Goal: Information Seeking & Learning: Learn about a topic

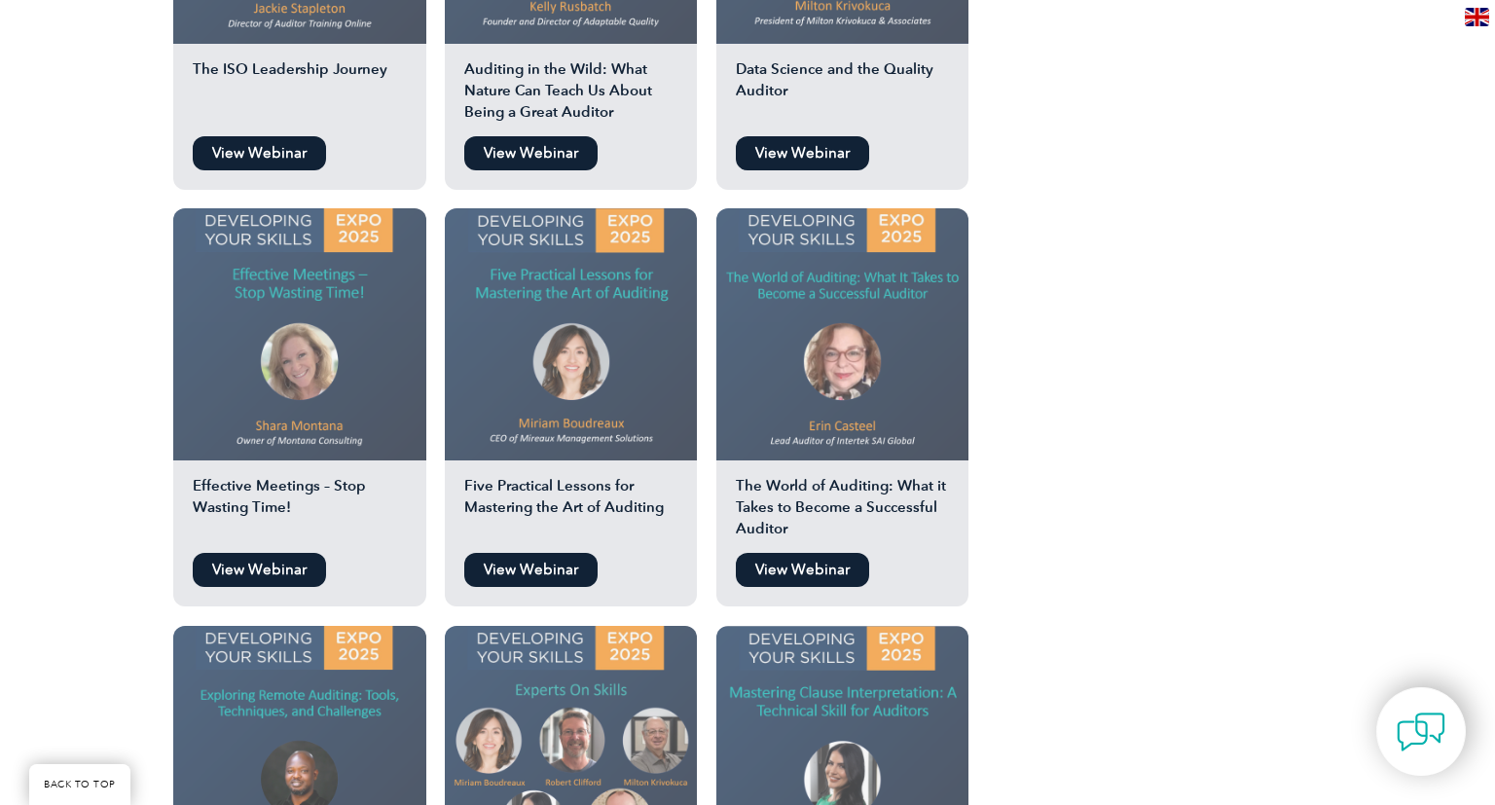
scroll to position [2912, 0]
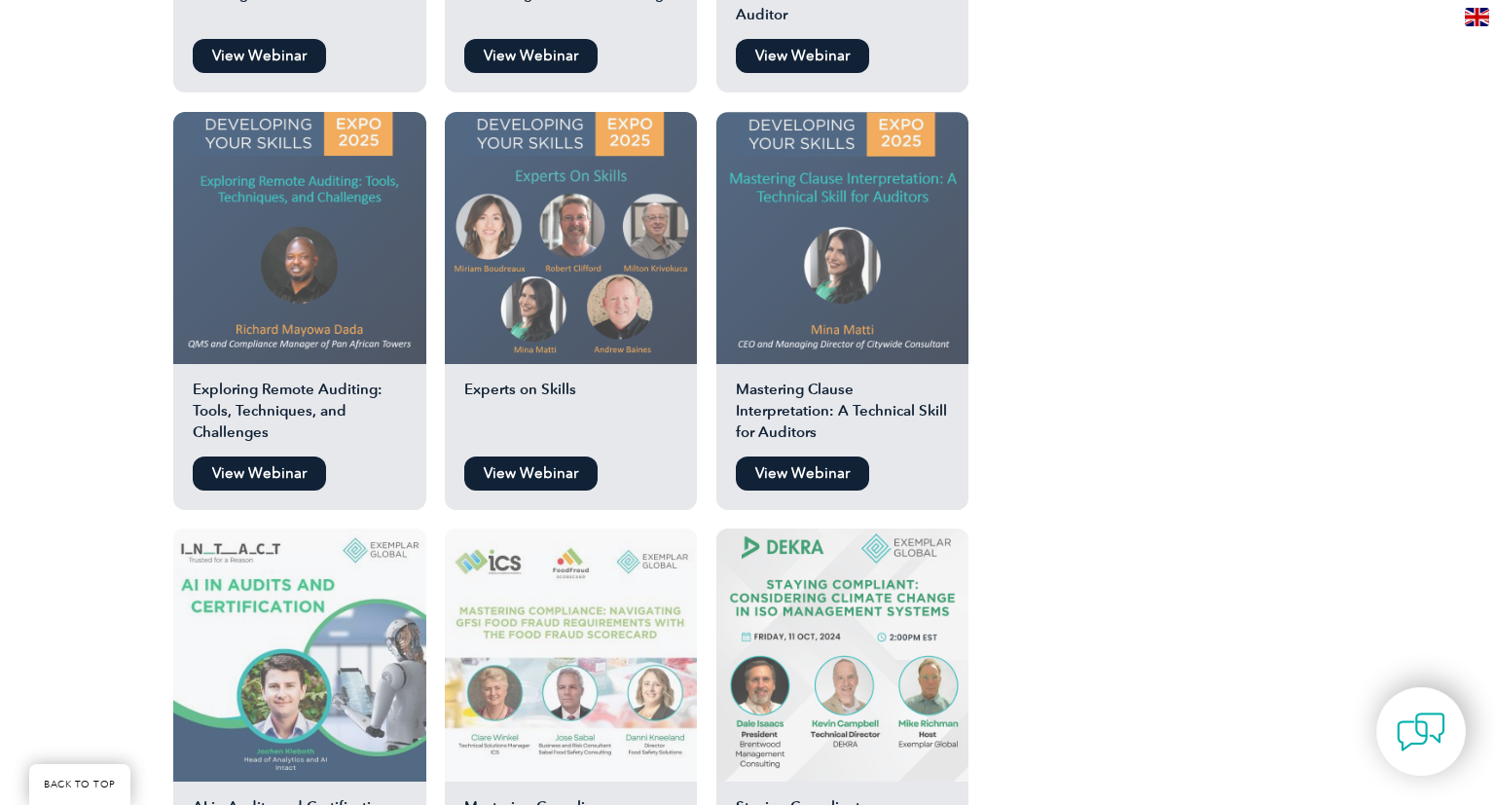
click at [816, 456] on link "View Webinar" at bounding box center [802, 473] width 133 height 34
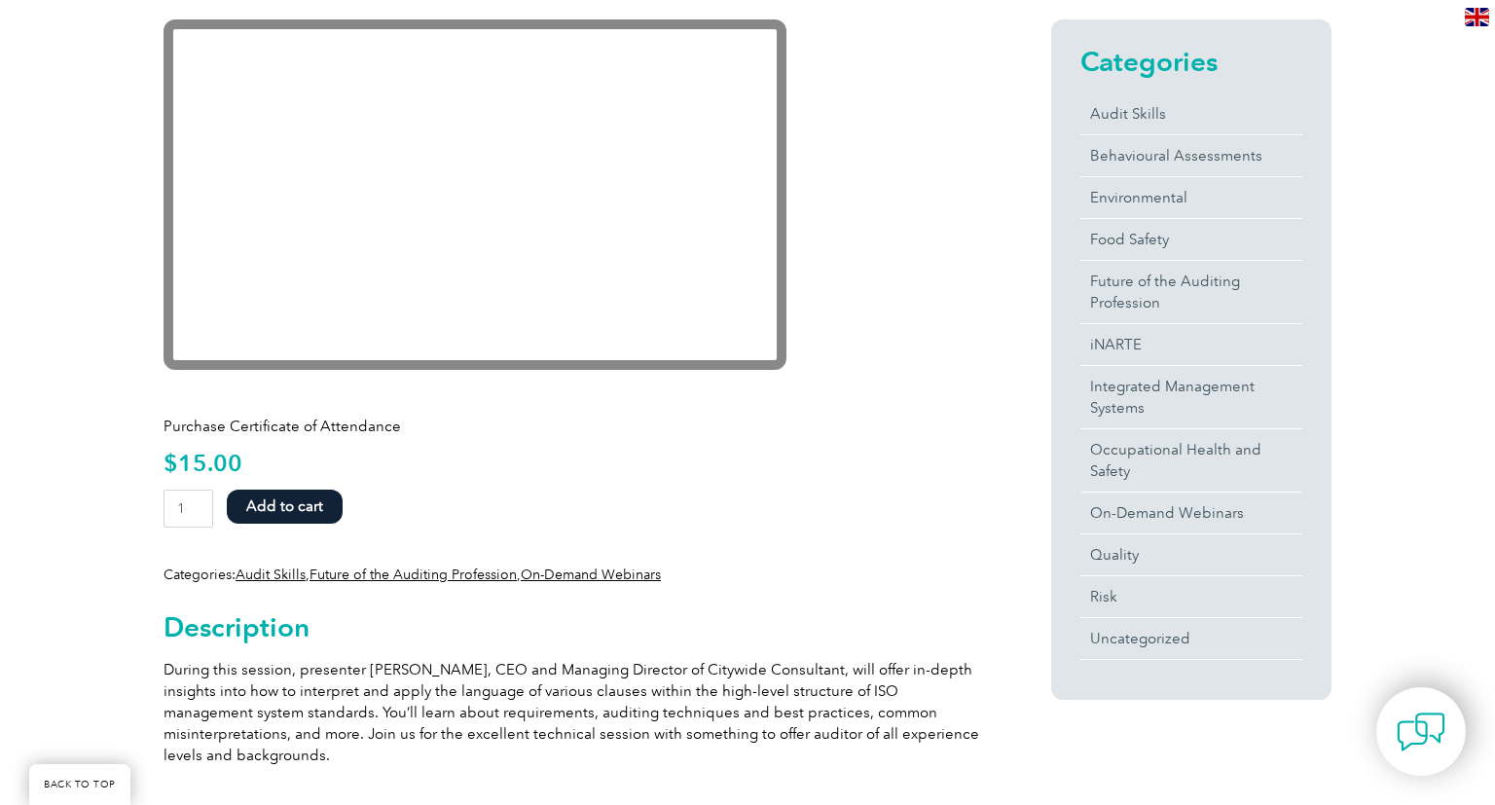
scroll to position [343, 0]
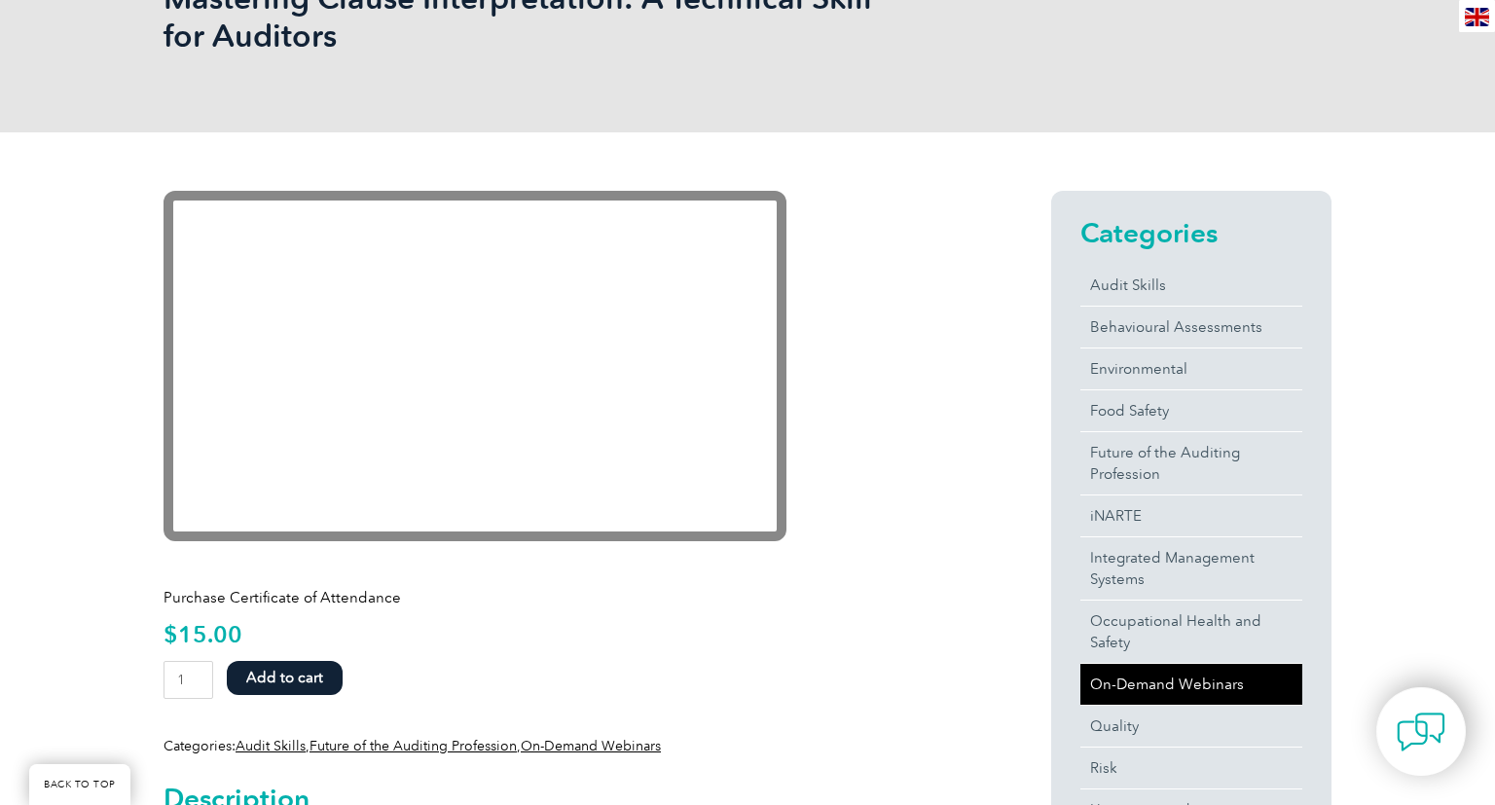
click at [1120, 688] on link "On-Demand Webinars" at bounding box center [1191, 684] width 222 height 41
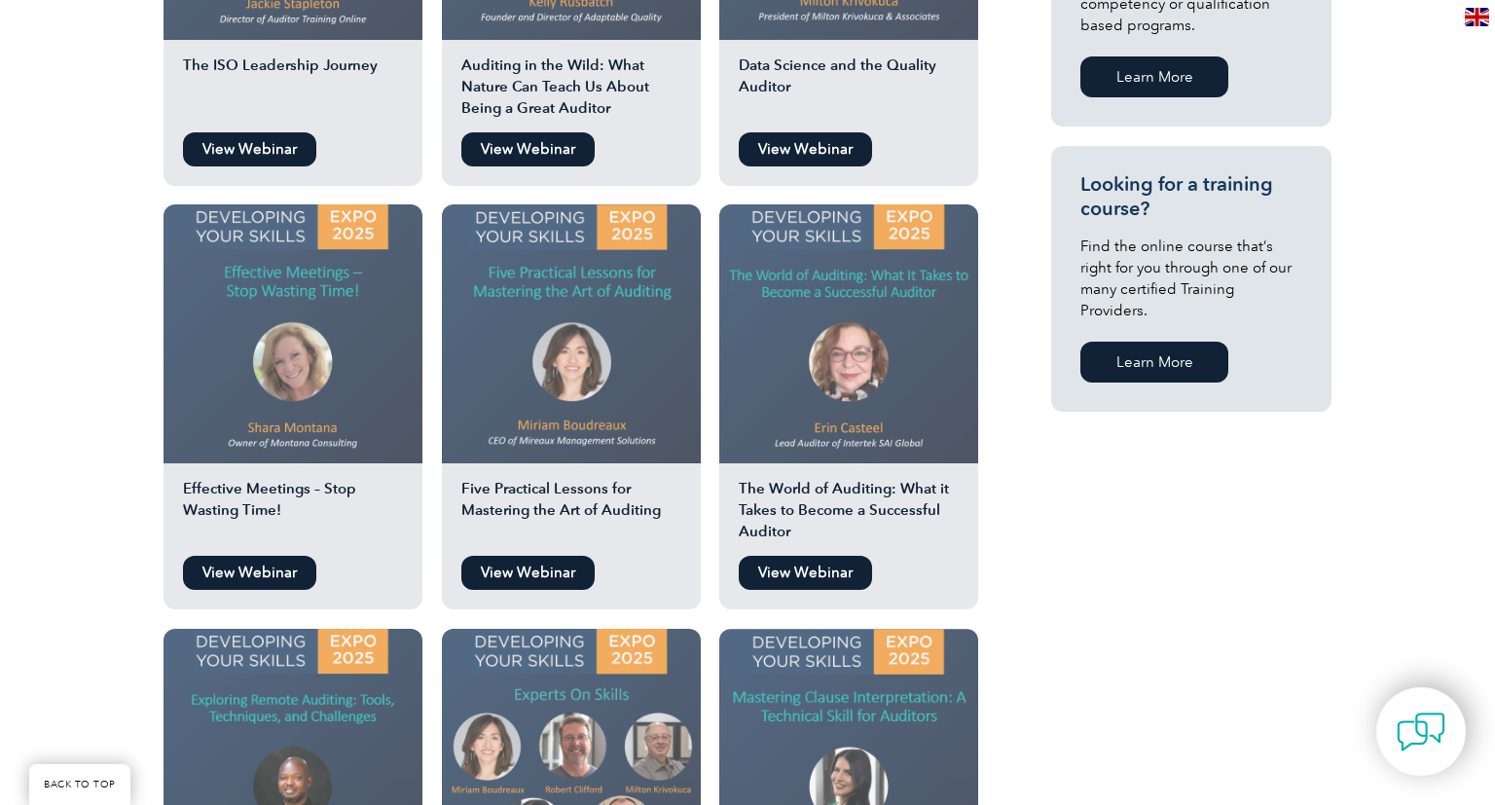
scroll to position [1541, 0]
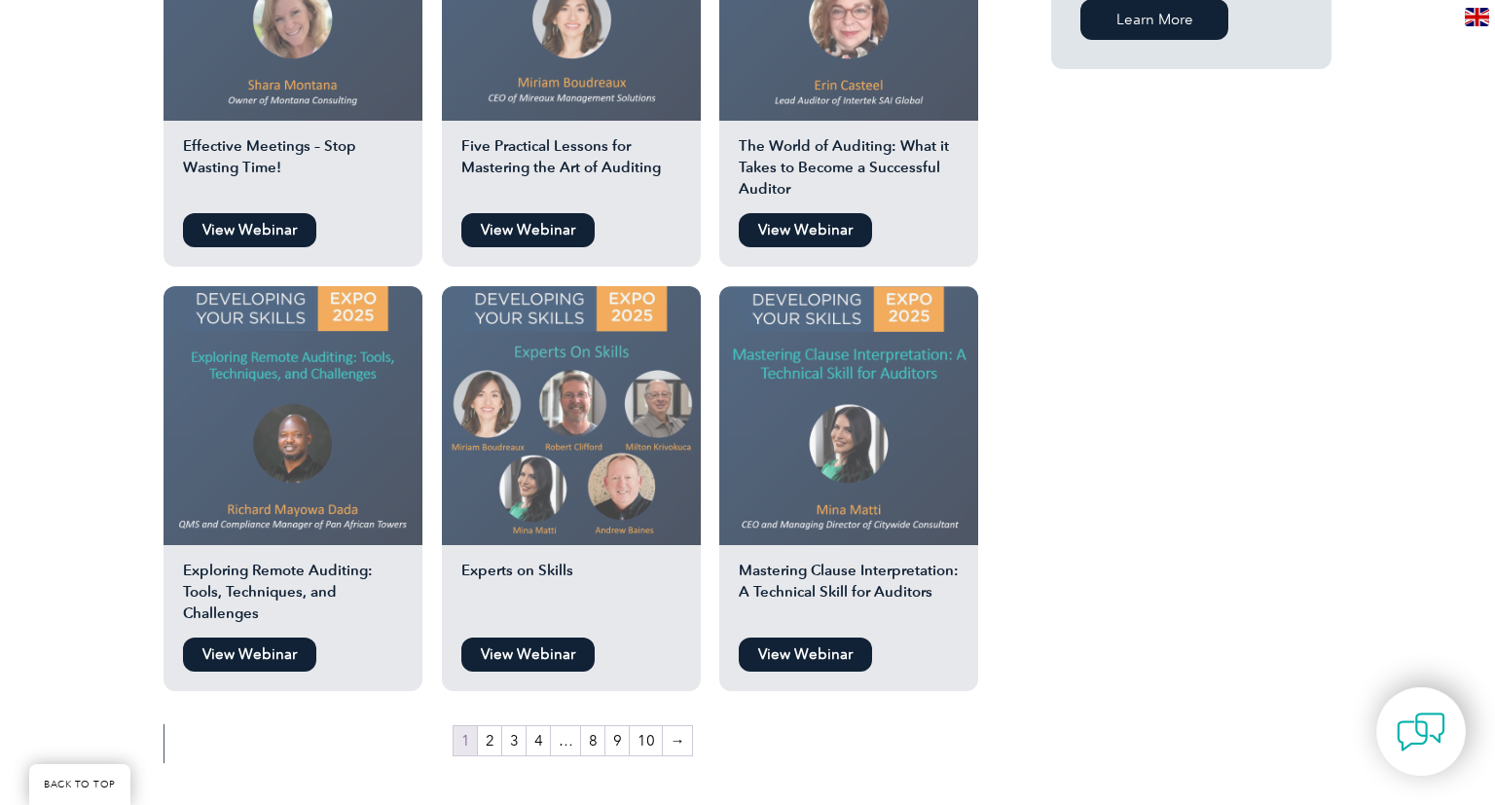
click at [853, 434] on img at bounding box center [848, 415] width 259 height 259
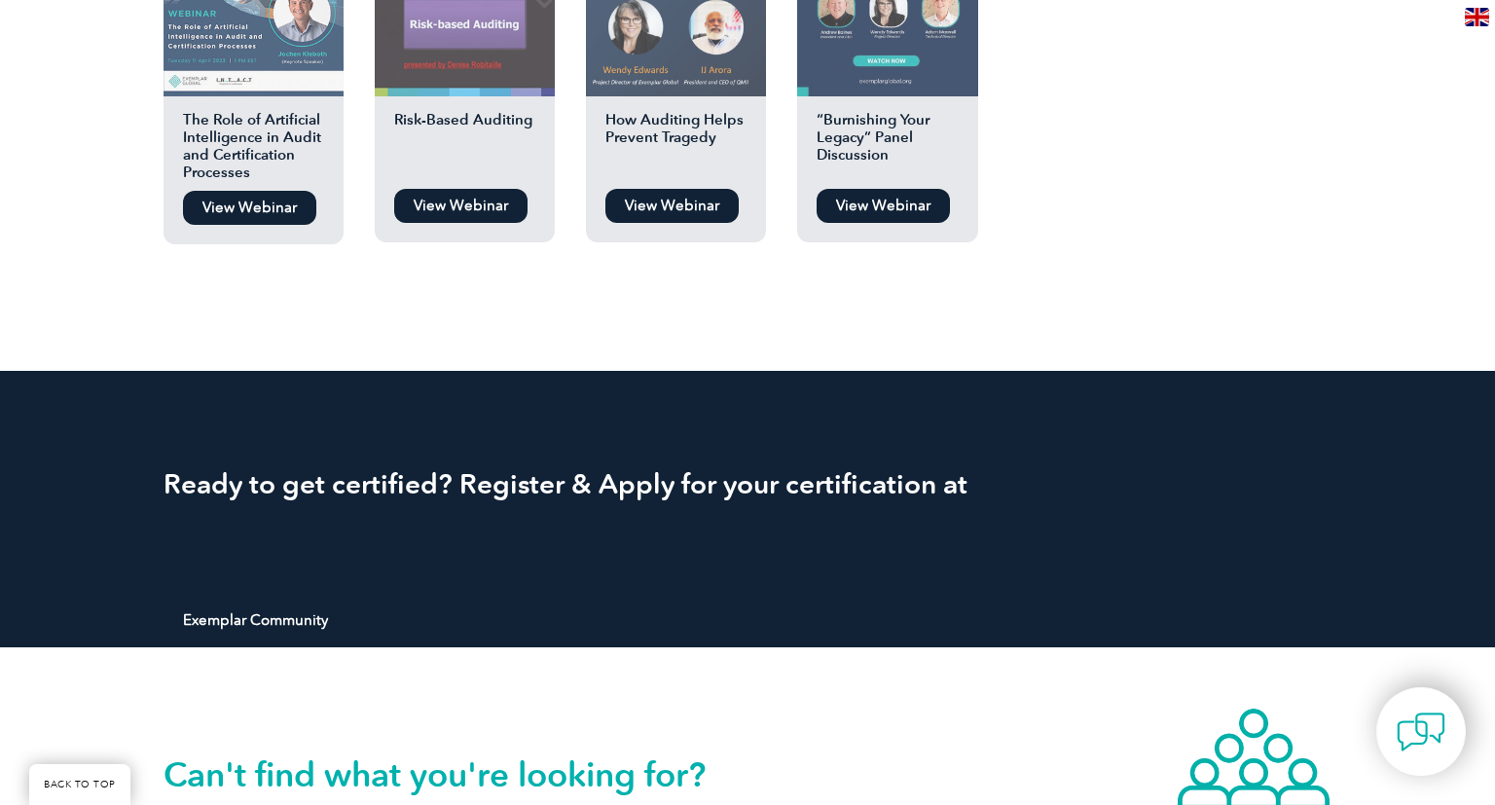
scroll to position [1713, 0]
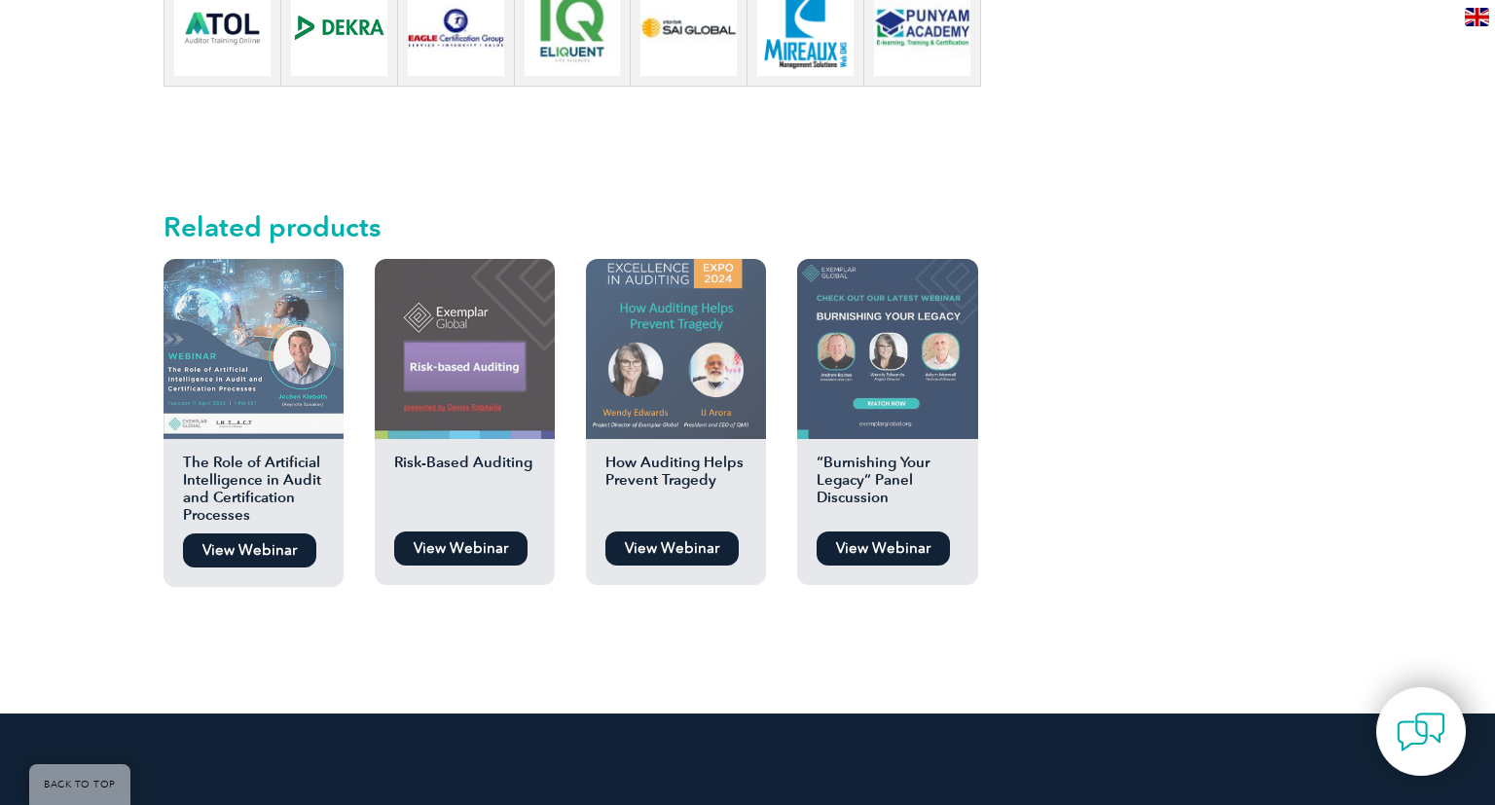
click at [454, 349] on img at bounding box center [465, 349] width 180 height 180
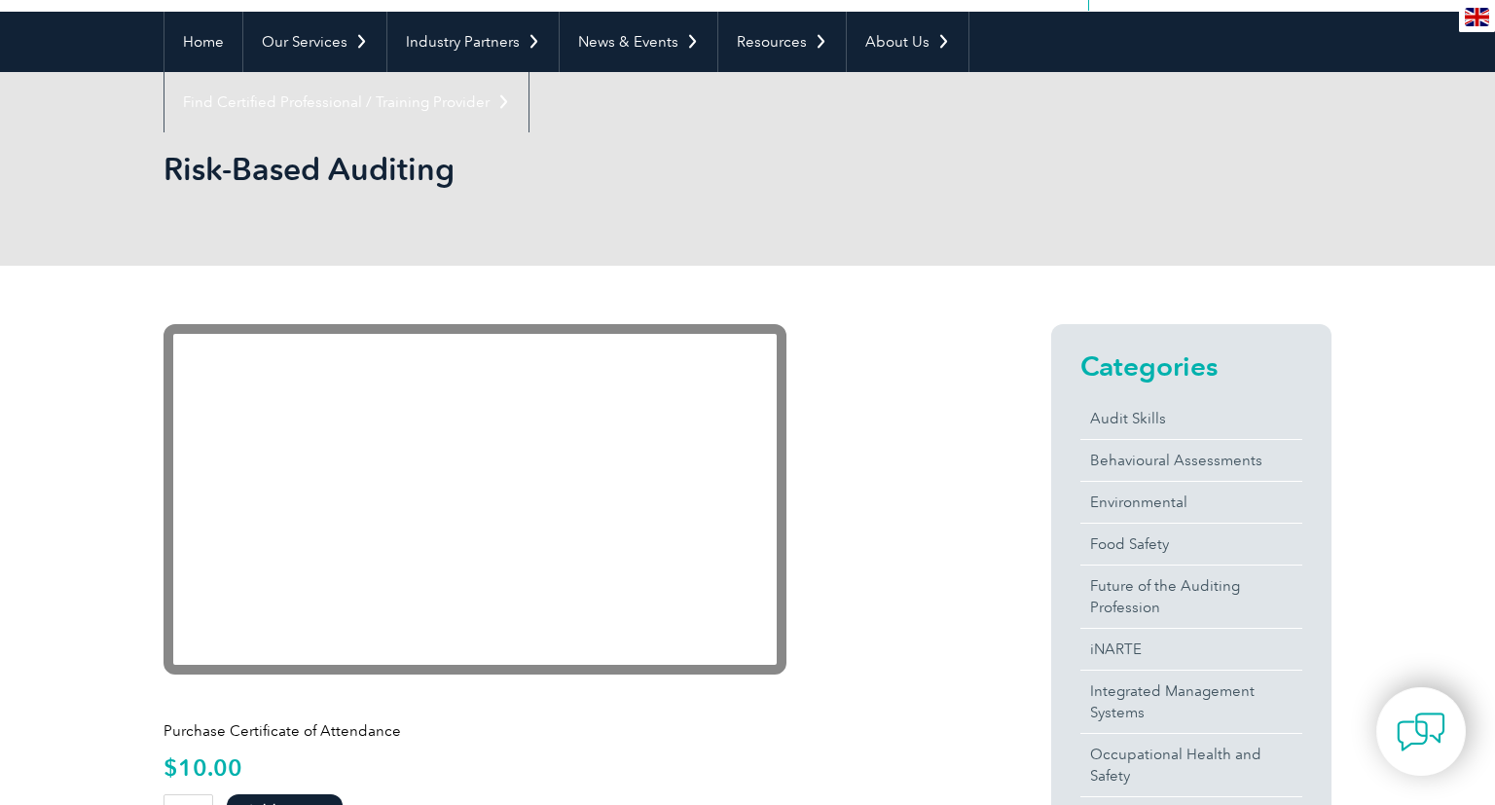
scroll to position [514, 0]
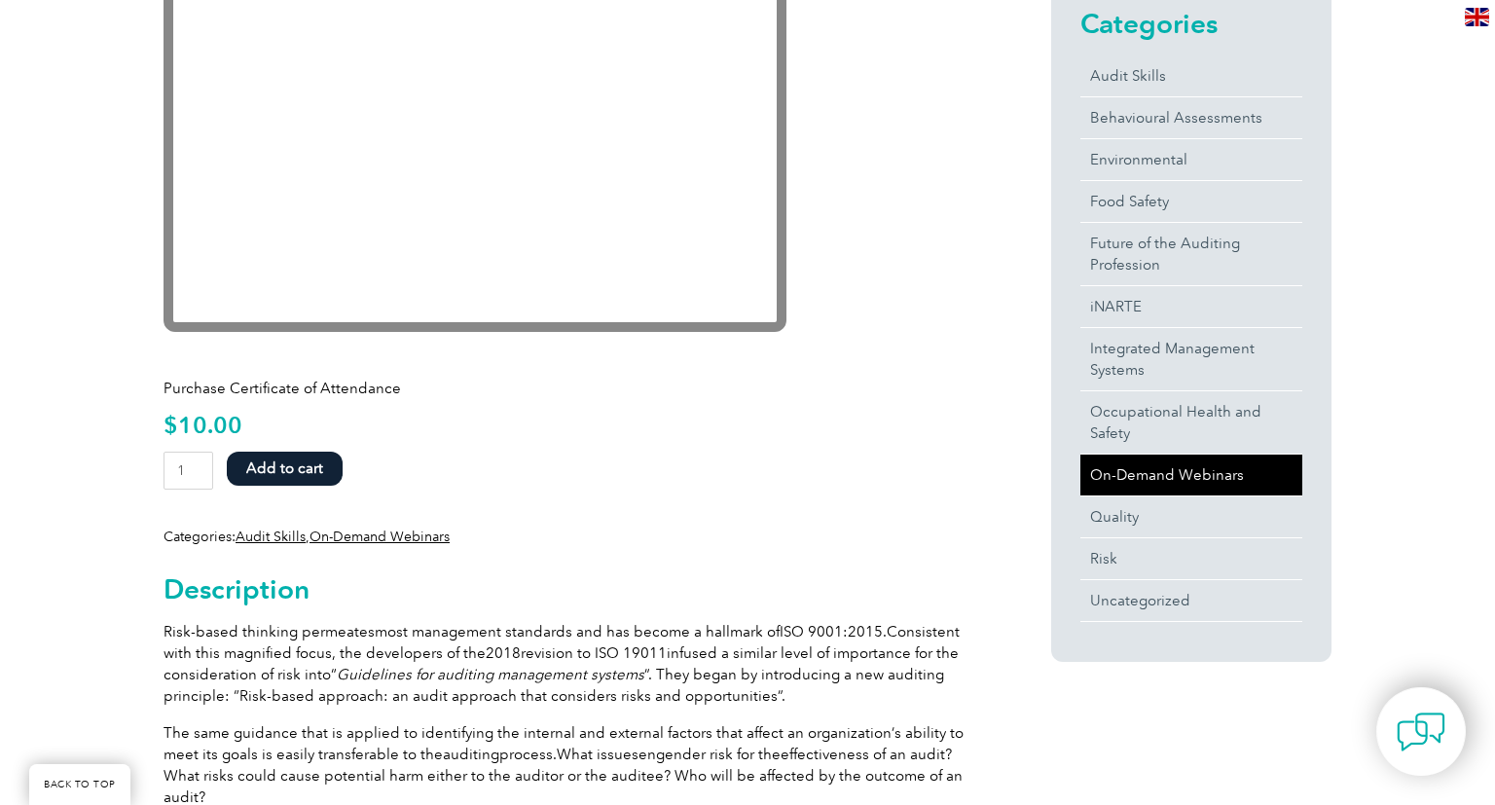
click at [1150, 479] on link "On-Demand Webinars" at bounding box center [1191, 474] width 222 height 41
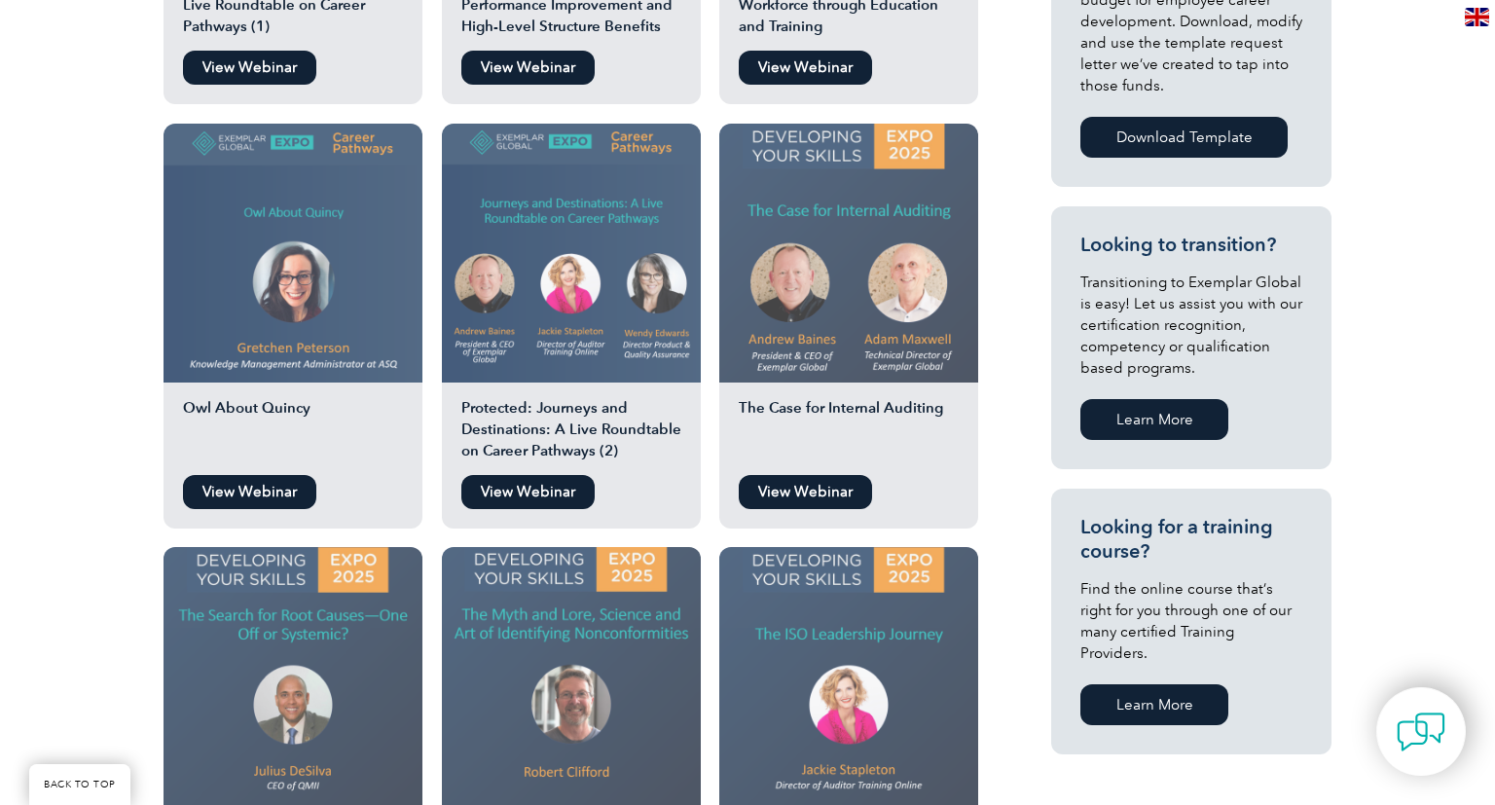
scroll to position [1028, 0]
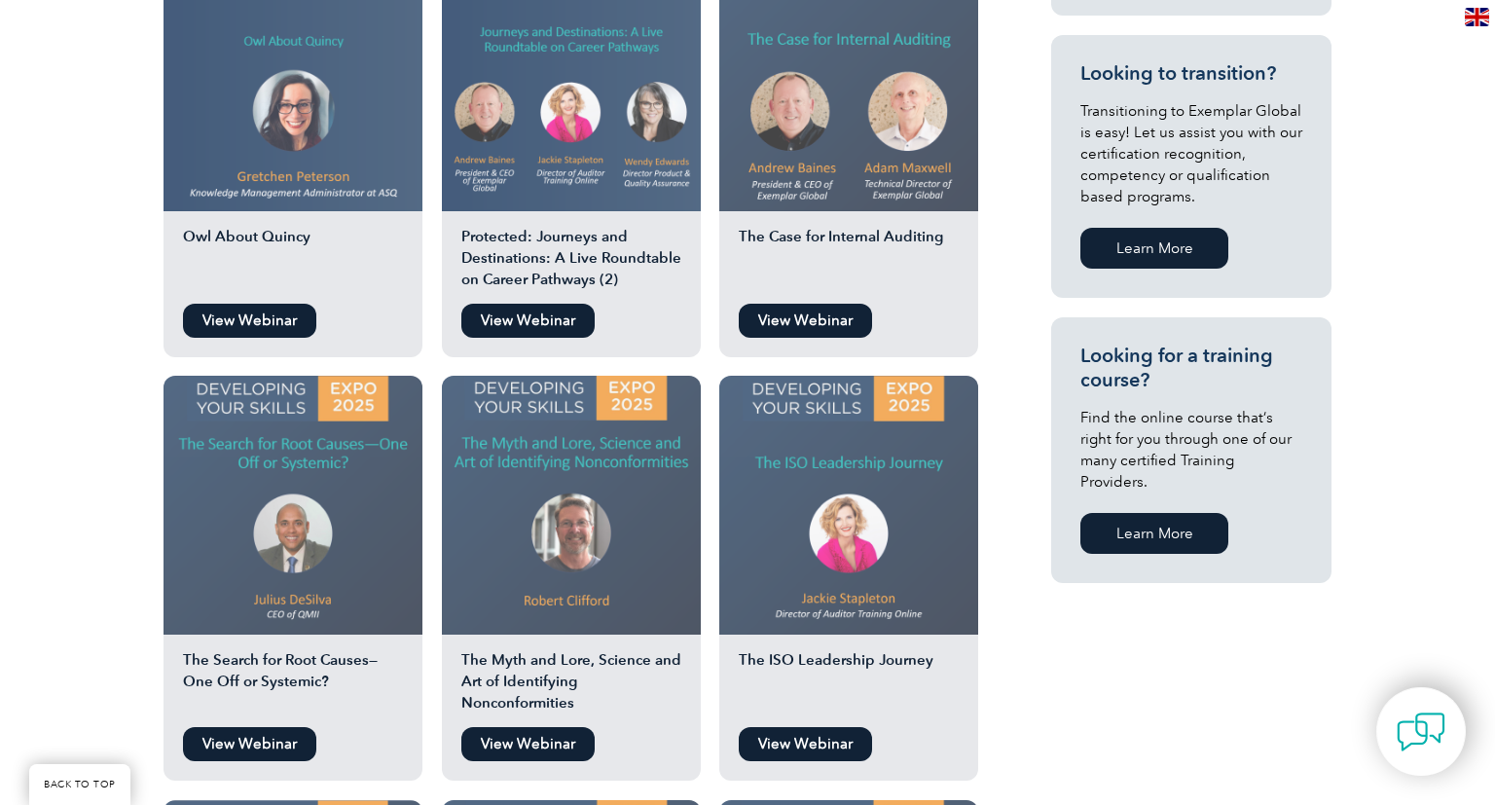
click at [267, 744] on link "View Webinar" at bounding box center [249, 744] width 133 height 34
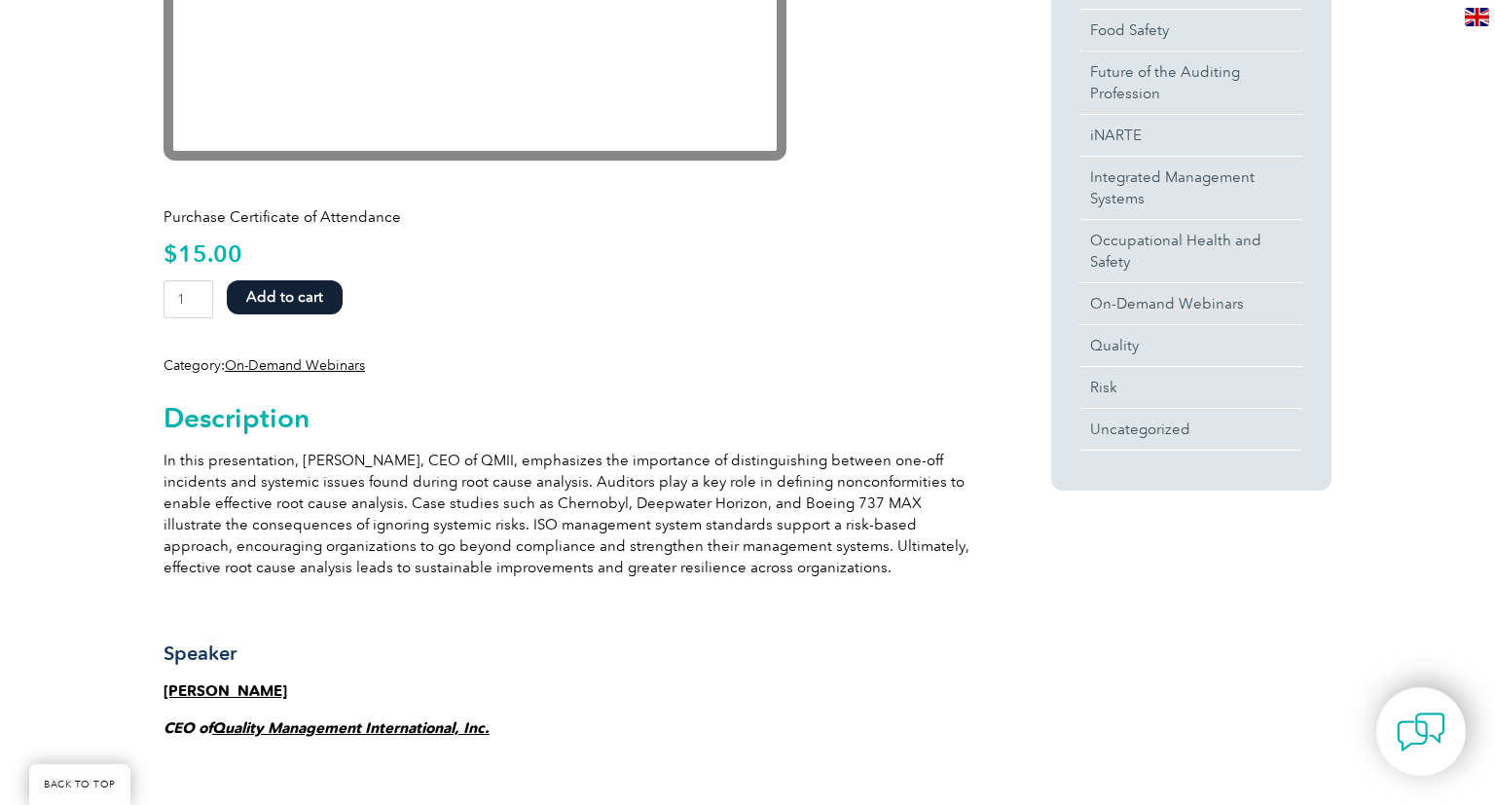
scroll to position [171, 0]
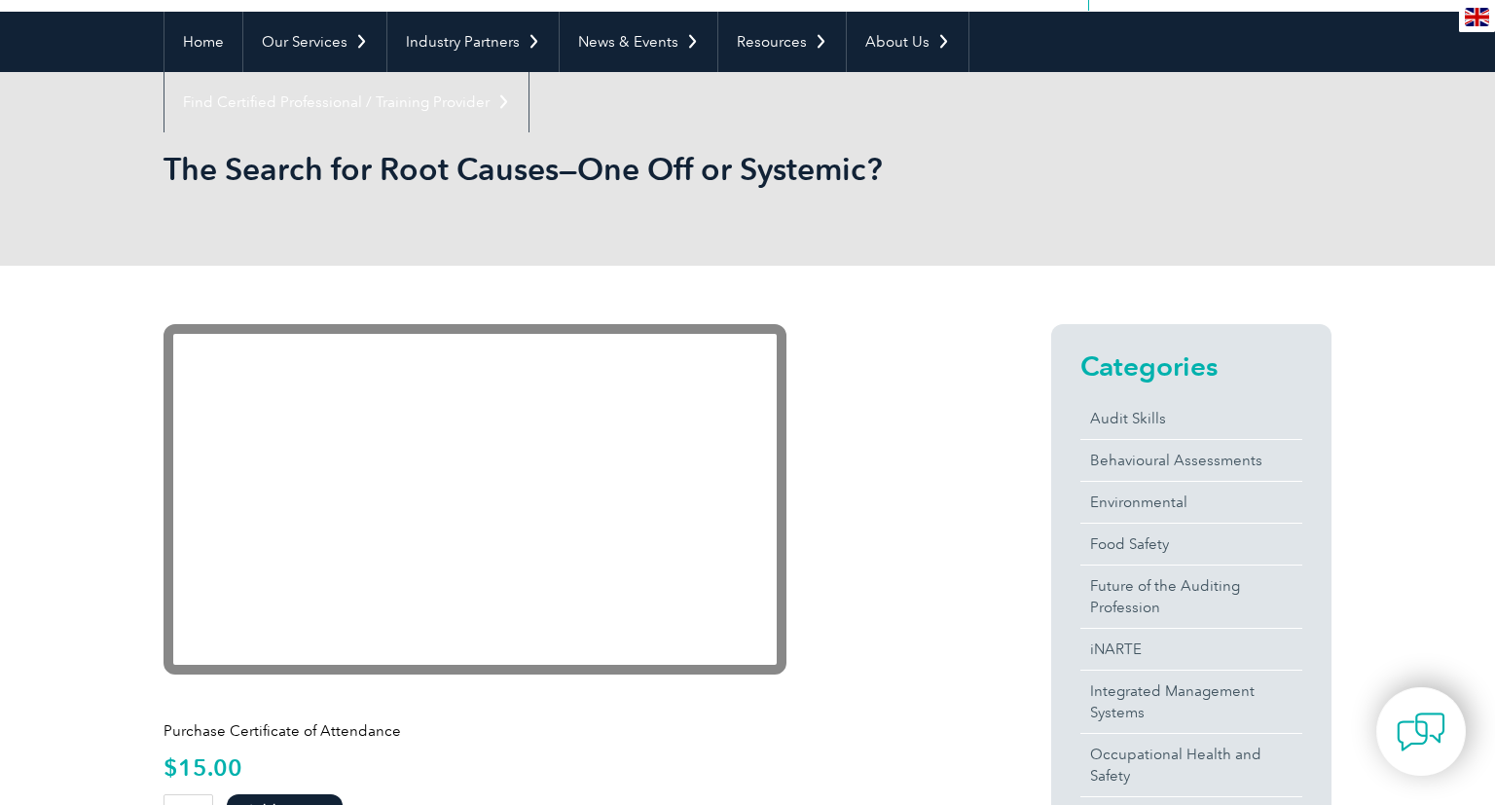
click at [1356, 169] on div "The Search for Root Causes—One Off or Systemic?" at bounding box center [747, 169] width 1495 height 194
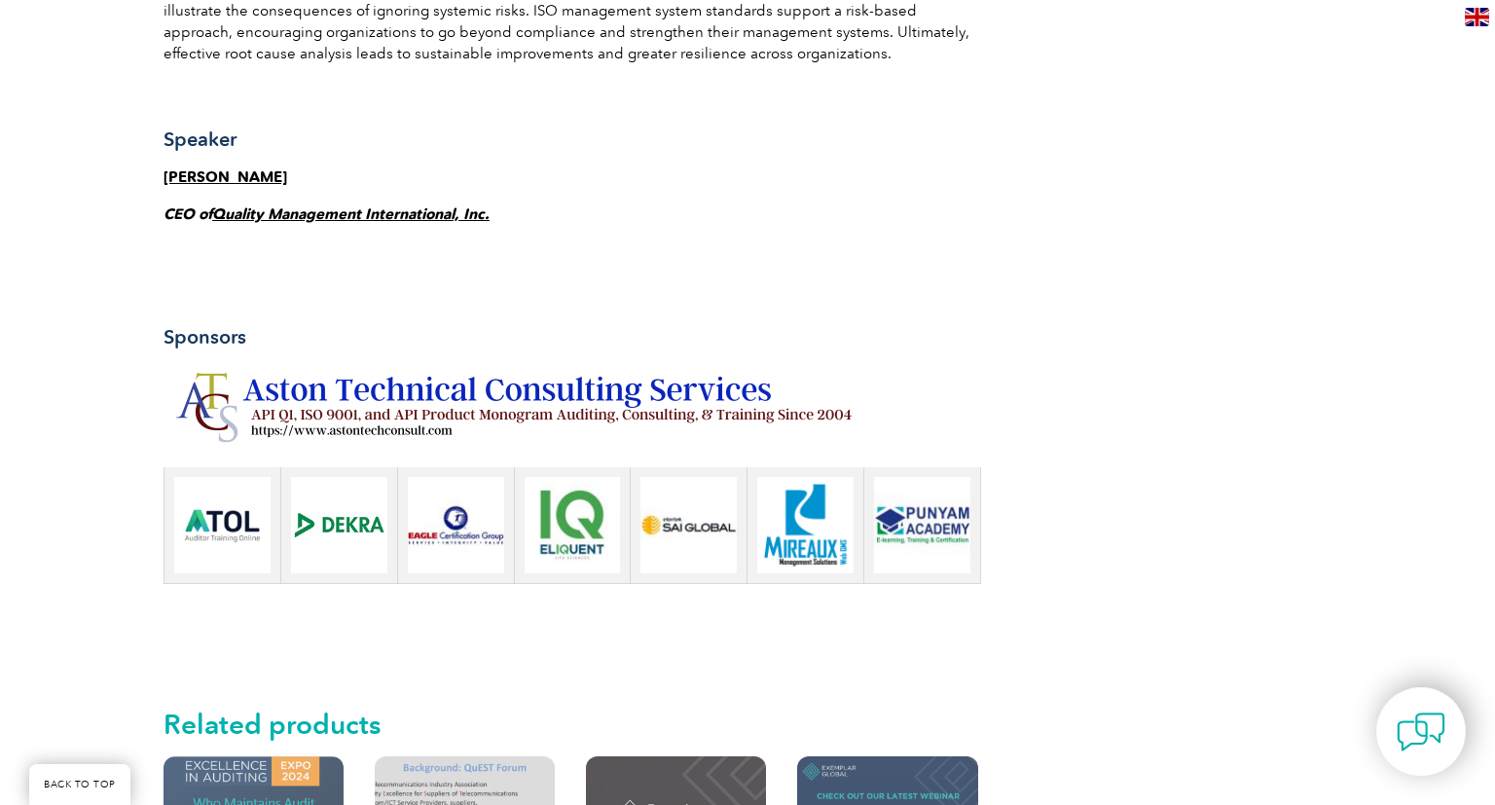
scroll to position [343, 0]
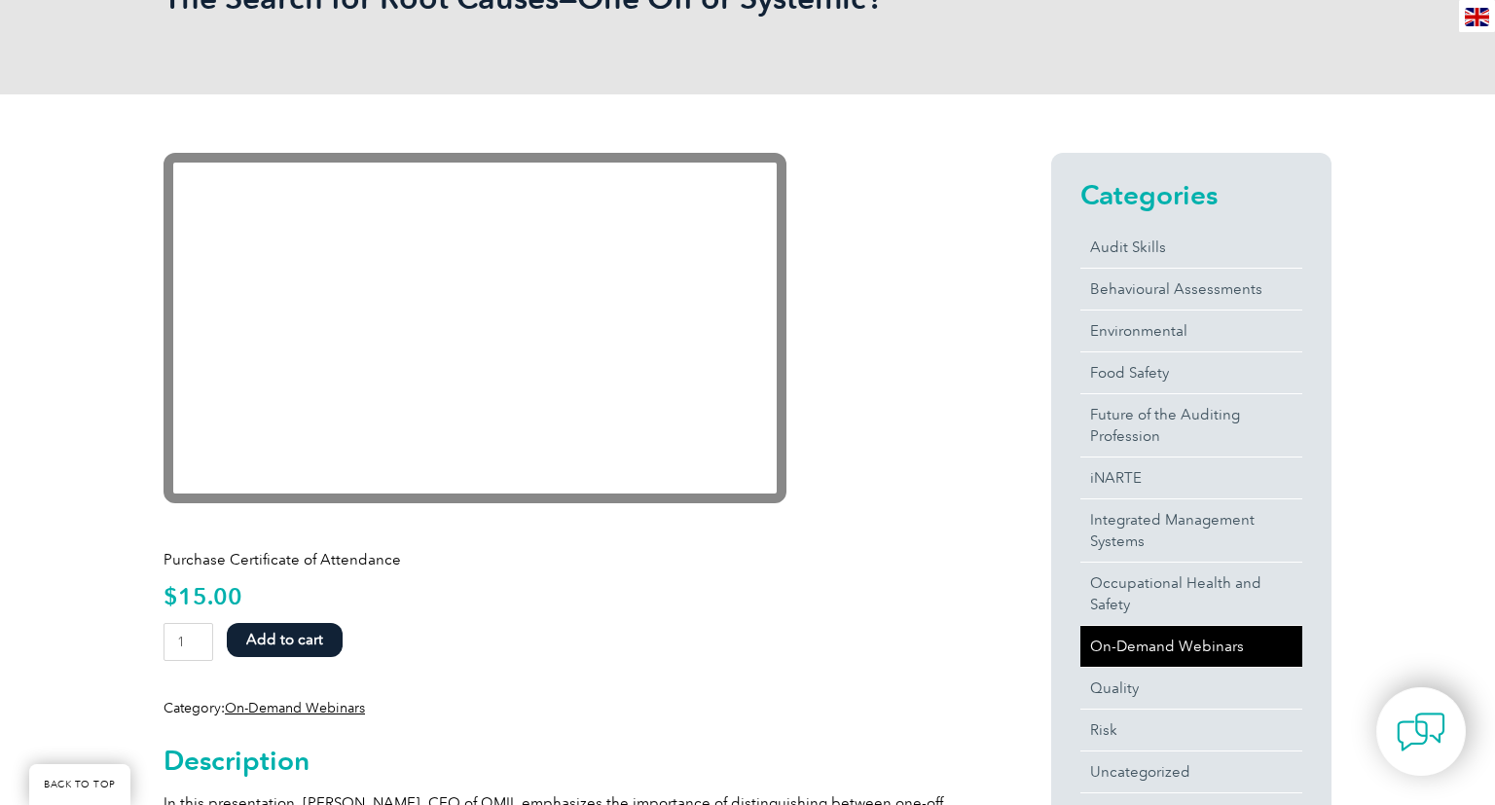
click at [1152, 646] on link "On-Demand Webinars" at bounding box center [1191, 646] width 222 height 41
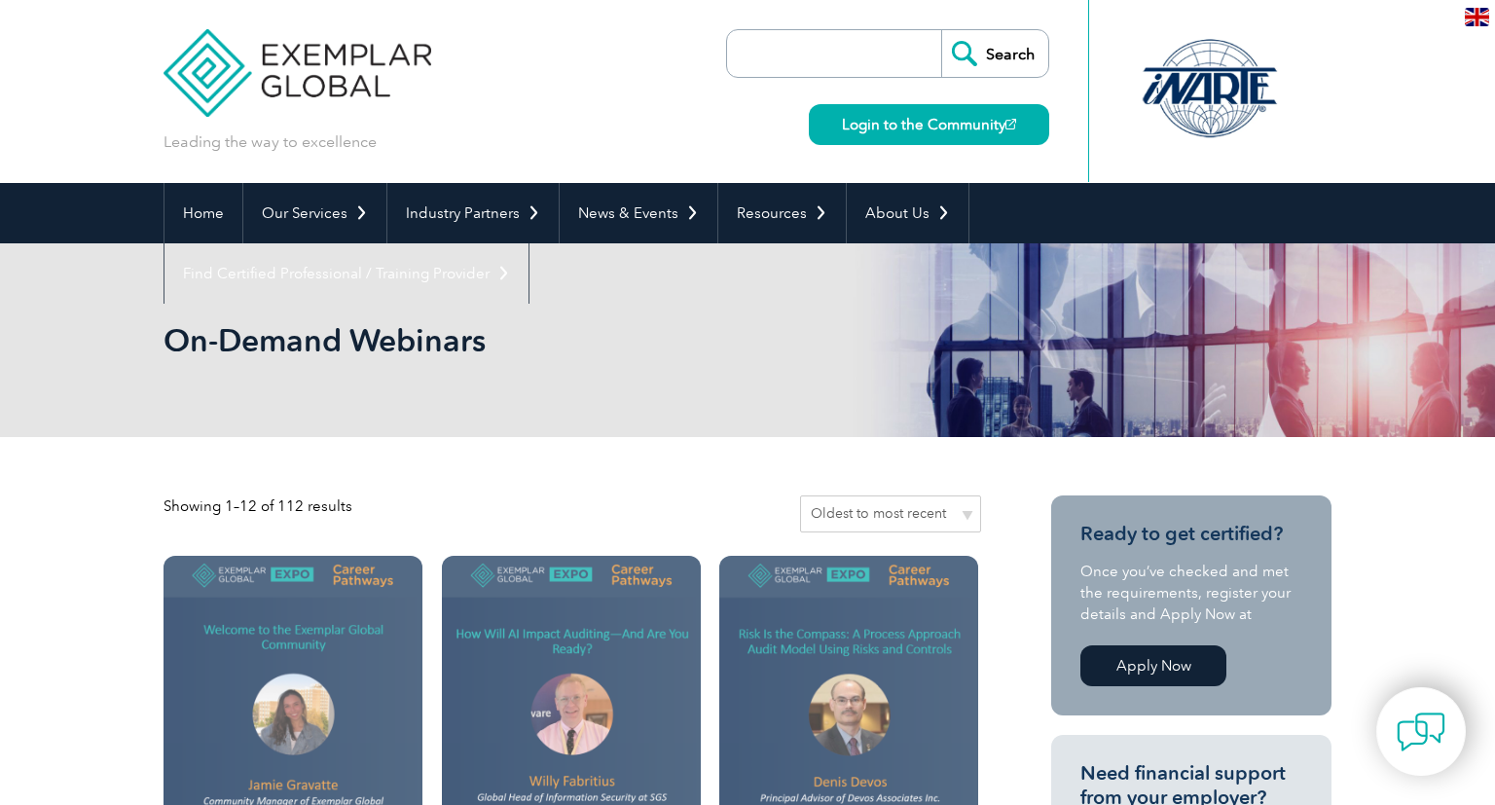
click at [800, 495] on select "Sort by popularity Sort by average rating Sort by latest Sort by price: low to …" at bounding box center [890, 513] width 181 height 37
select select "date"
click option "Sort by latest" at bounding box center [0, 0] width 0 height 0
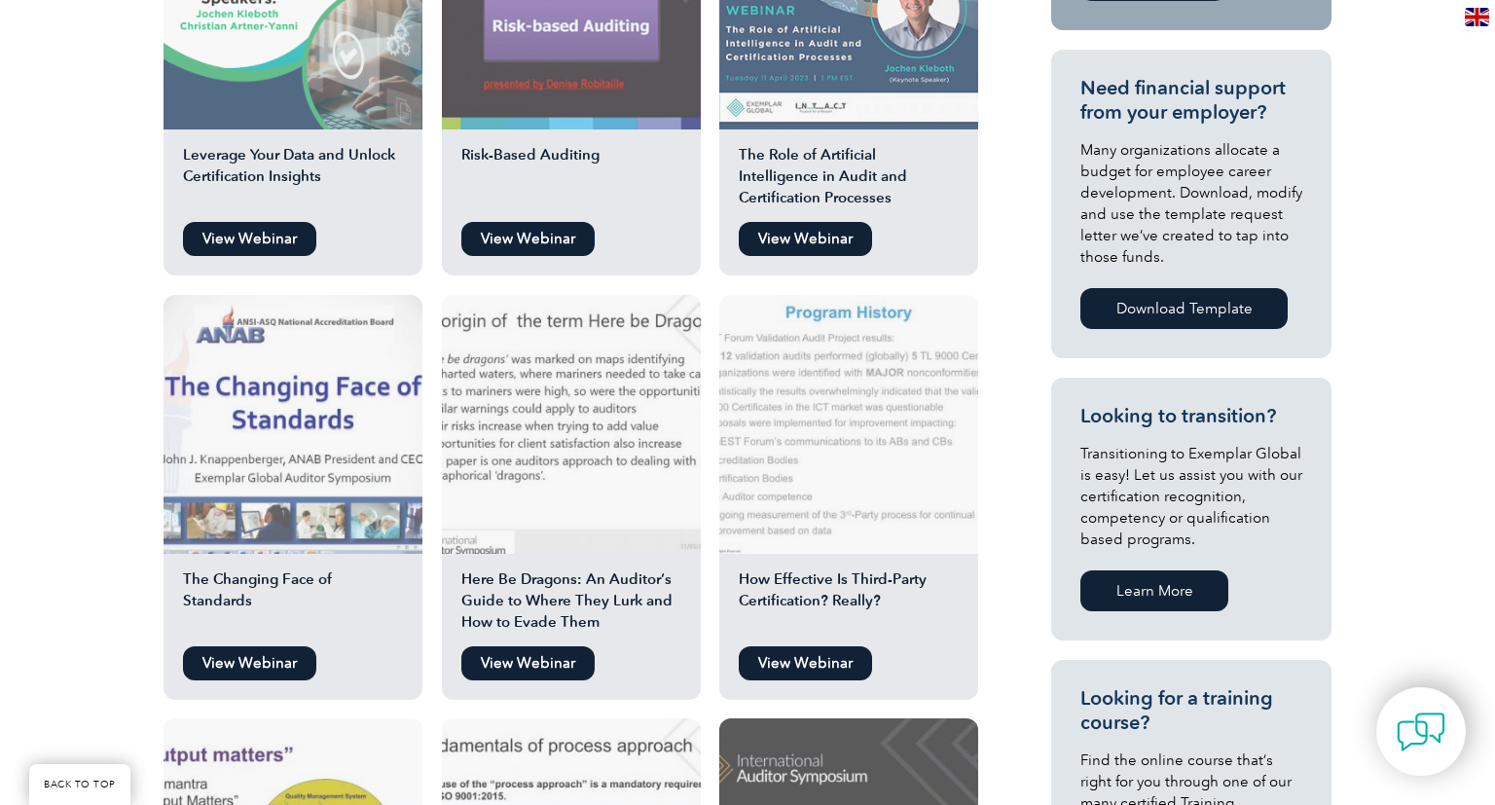
scroll to position [343, 0]
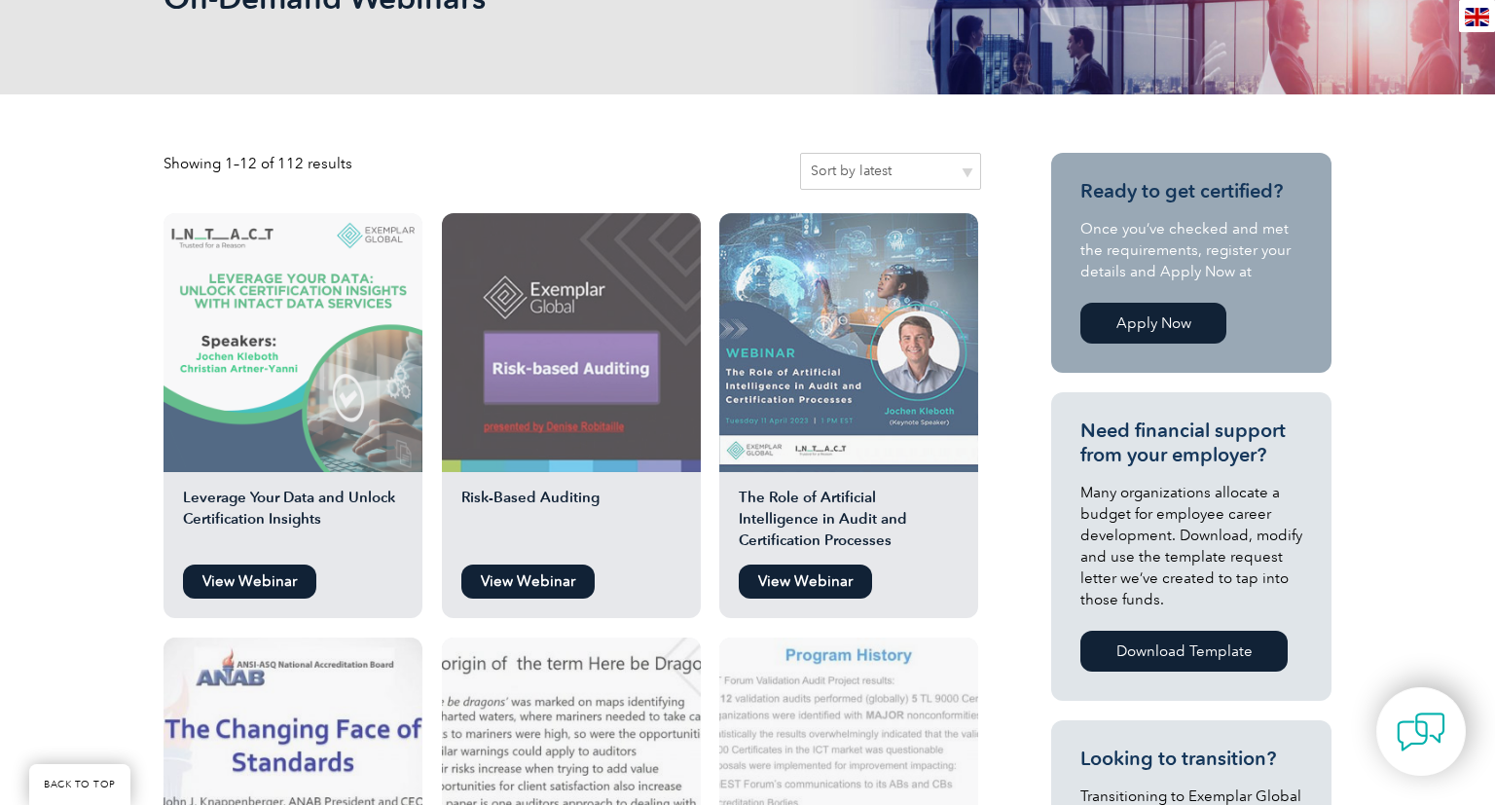
click at [800, 153] on select "Sort by popularity Sort by average rating Sort by latest Sort by price: low to …" at bounding box center [890, 171] width 181 height 37
select select "popularity"
click option "Sort by popularity" at bounding box center [0, 0] width 0 height 0
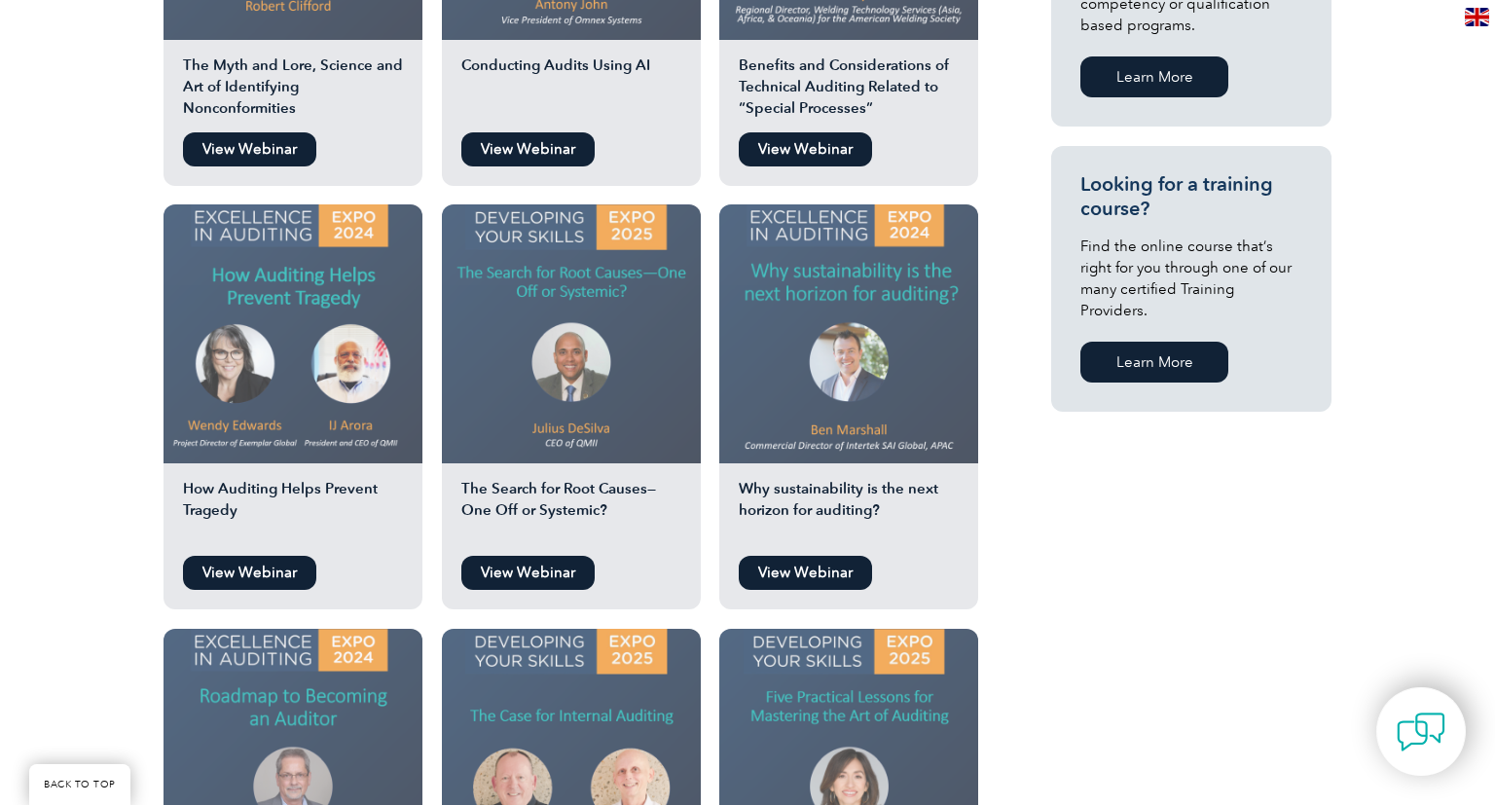
scroll to position [856, 0]
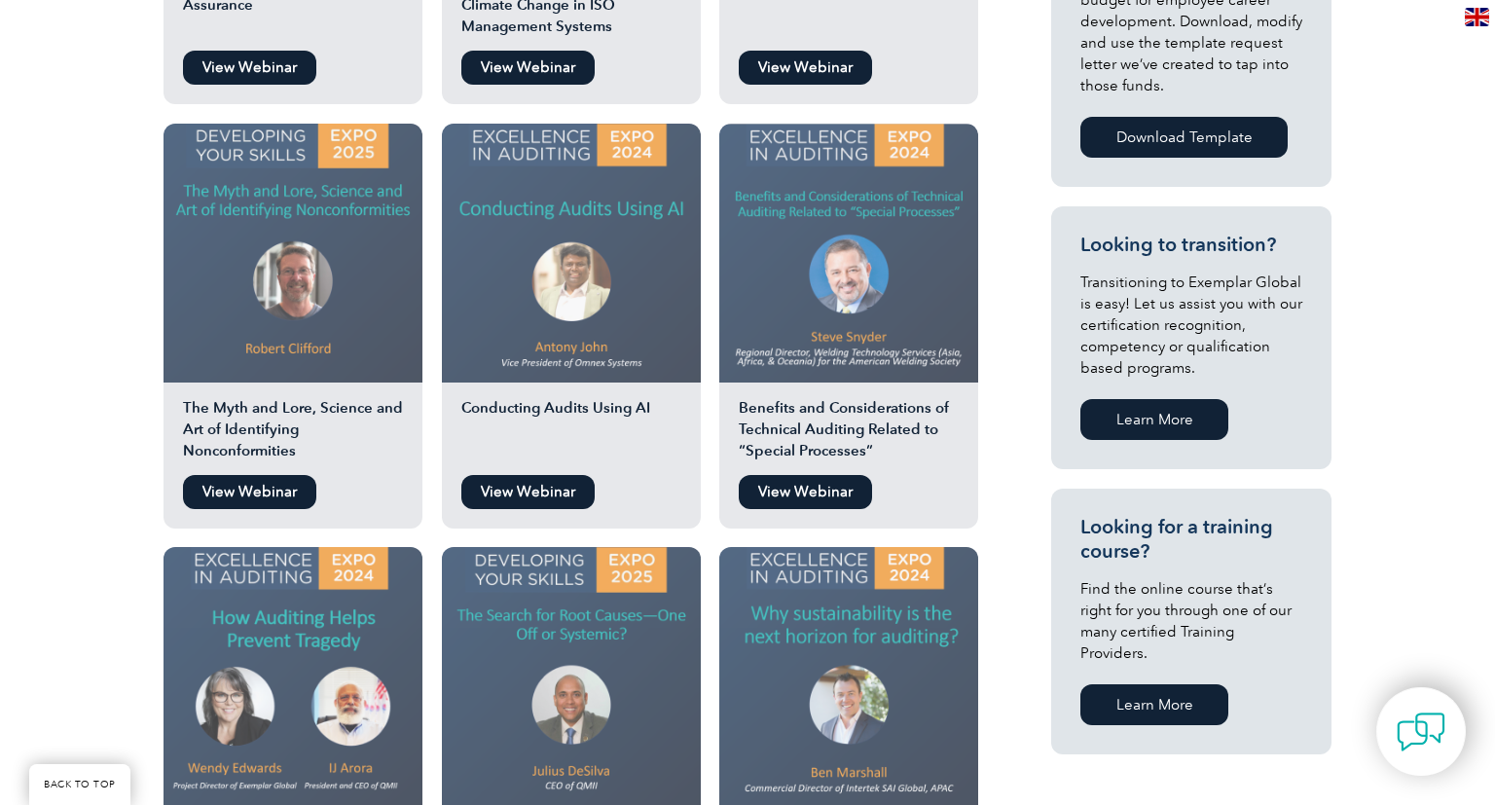
click at [302, 257] on img at bounding box center [292, 253] width 259 height 259
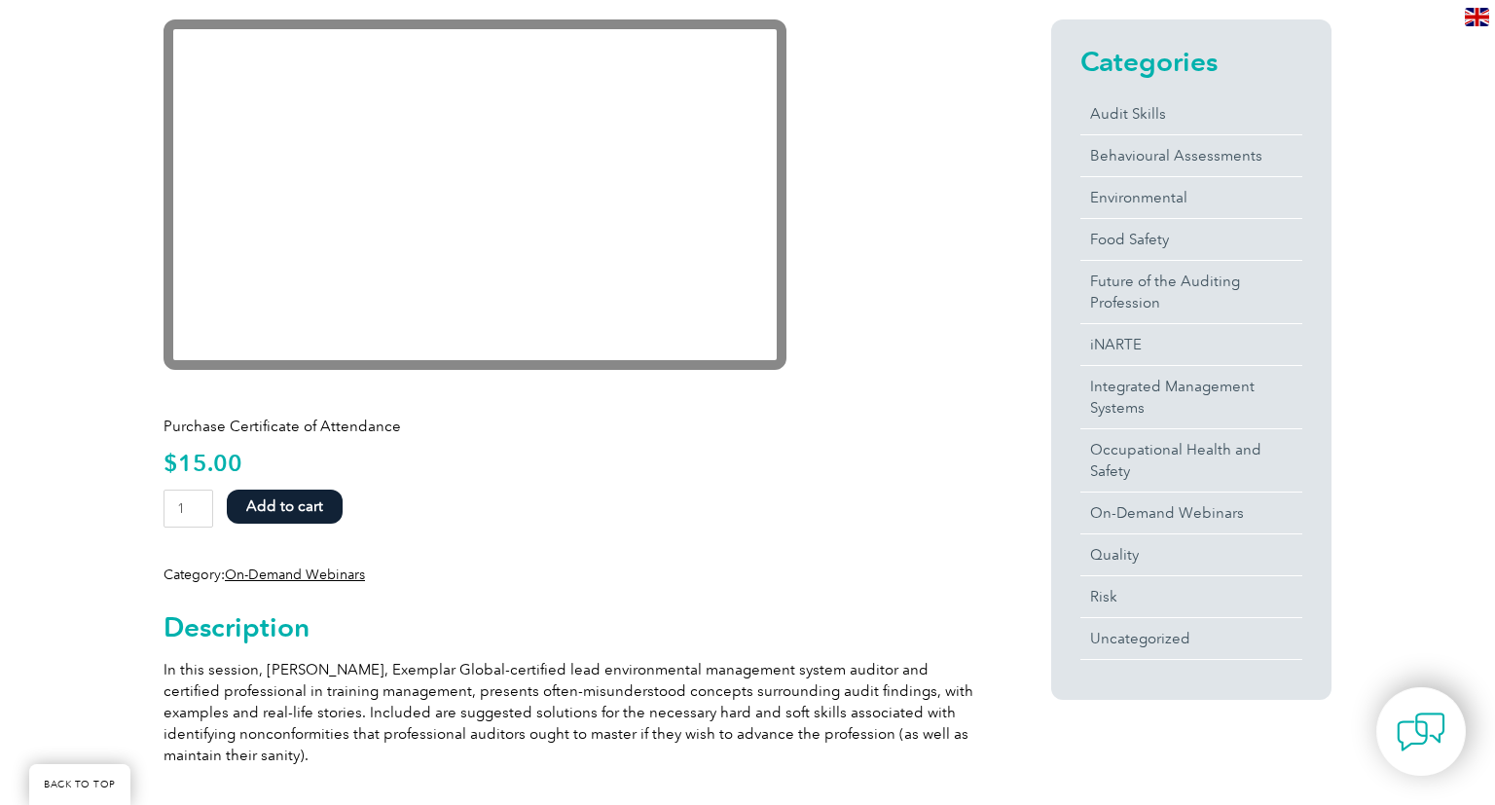
scroll to position [343, 0]
